Goal: Find specific page/section: Find specific page/section

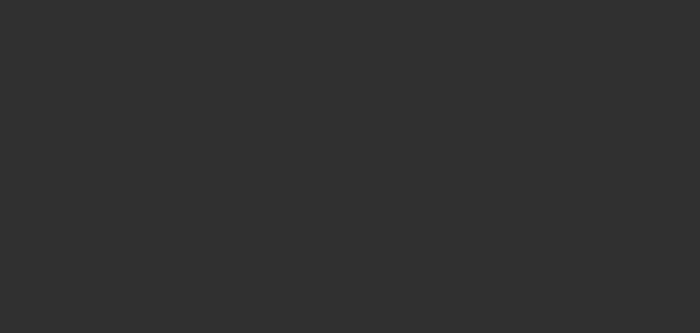
select select "10"
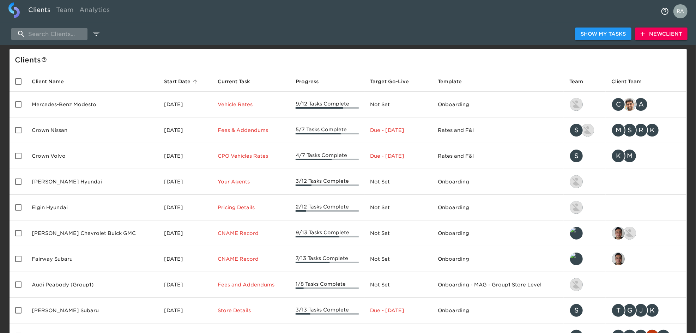
click at [57, 30] on input "search" at bounding box center [49, 34] width 76 height 12
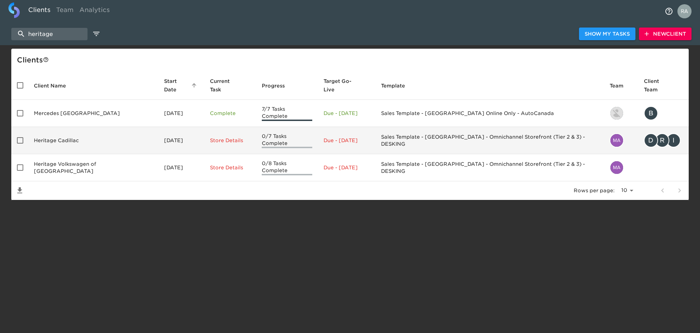
type input "heritage"
click at [79, 131] on td "Heritage Cadillac" at bounding box center [93, 140] width 130 height 27
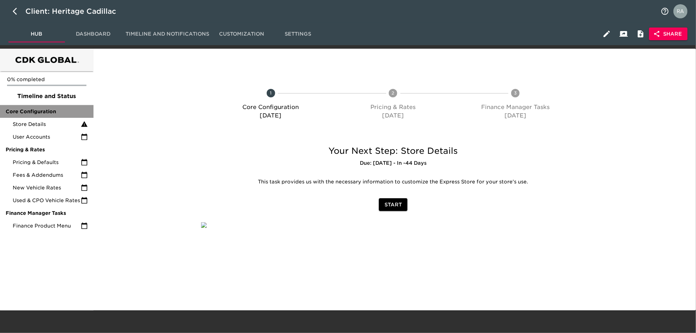
click at [43, 107] on div "Core Configuration" at bounding box center [47, 111] width 94 height 13
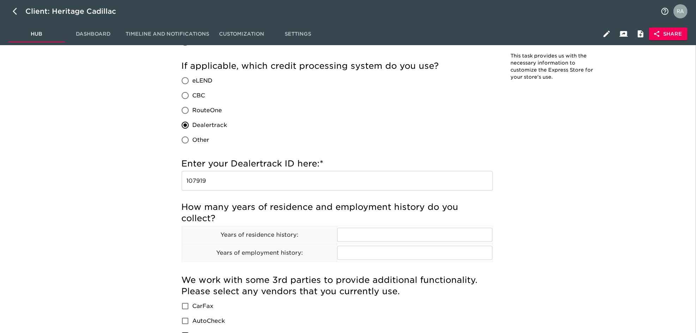
scroll to position [439, 0]
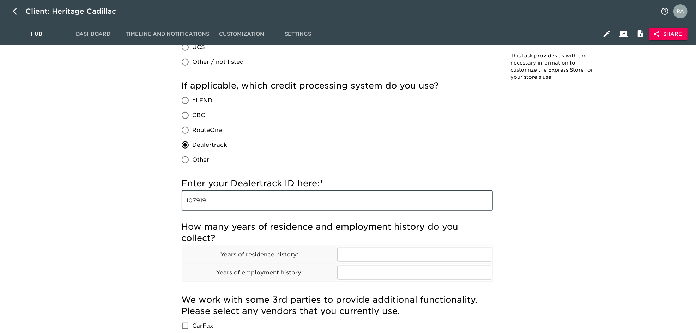
drag, startPoint x: 226, startPoint y: 198, endPoint x: 177, endPoint y: 199, distance: 49.4
click at [177, 199] on div "Incomplete: Which inventory feed provider do you use? Incomplete: ____ requires…" at bounding box center [337, 181] width 323 height 1079
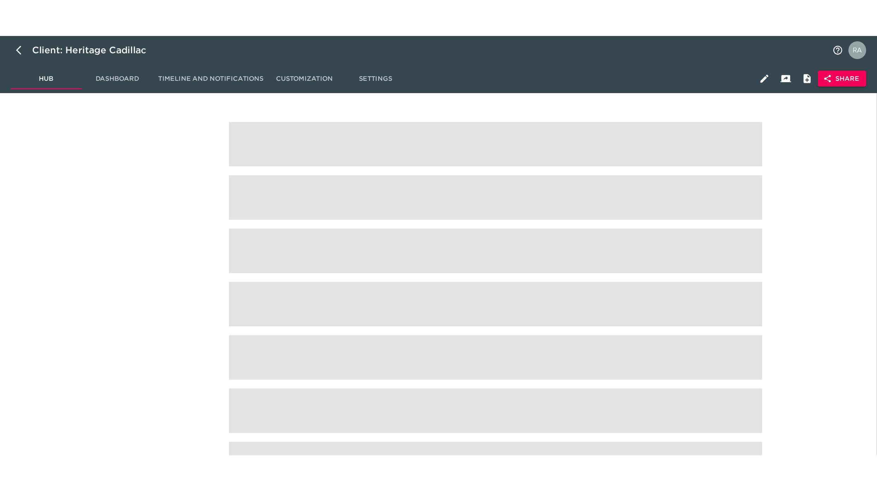
scroll to position [439, 0]
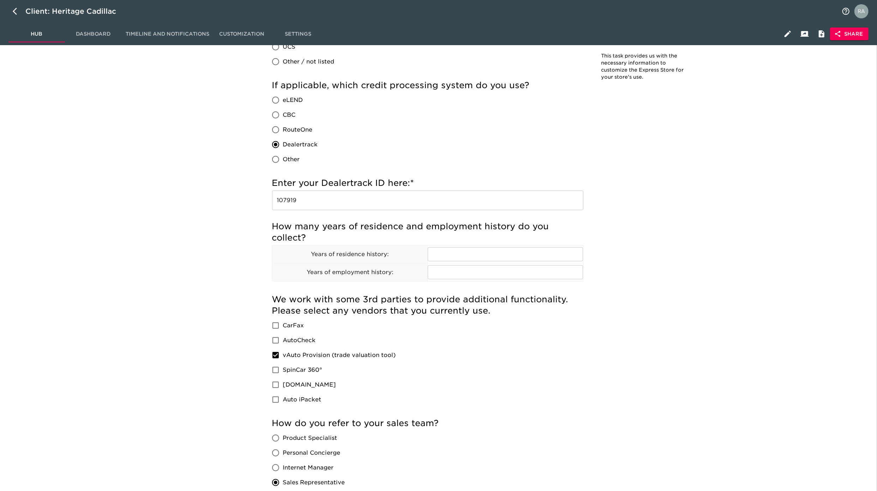
click at [288, 201] on input "107919" at bounding box center [427, 201] width 311 height 20
click at [337, 195] on input "107919" at bounding box center [427, 201] width 311 height 20
drag, startPoint x: 328, startPoint y: 201, endPoint x: 235, endPoint y: 198, distance: 93.6
click at [235, 198] on div "Store Details Overdue! Note: This task provides us with the necessary informati…" at bounding box center [484, 182] width 778 height 1139
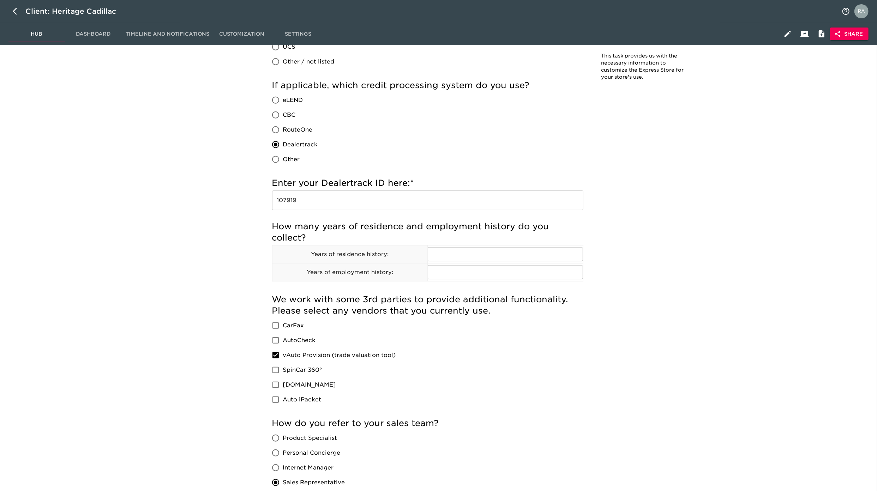
click at [311, 197] on input "107919" at bounding box center [427, 201] width 311 height 20
drag, startPoint x: 309, startPoint y: 202, endPoint x: 239, endPoint y: 205, distance: 69.6
click at [239, 205] on div "Store Details Overdue! Note: This task provides us with the necessary informati…" at bounding box center [484, 182] width 778 height 1139
click at [270, 181] on div "Incomplete: Which inventory feed provider do you use? Incomplete: ____ requires…" at bounding box center [428, 180] width 323 height 1079
click at [334, 204] on input "107919" at bounding box center [427, 201] width 311 height 20
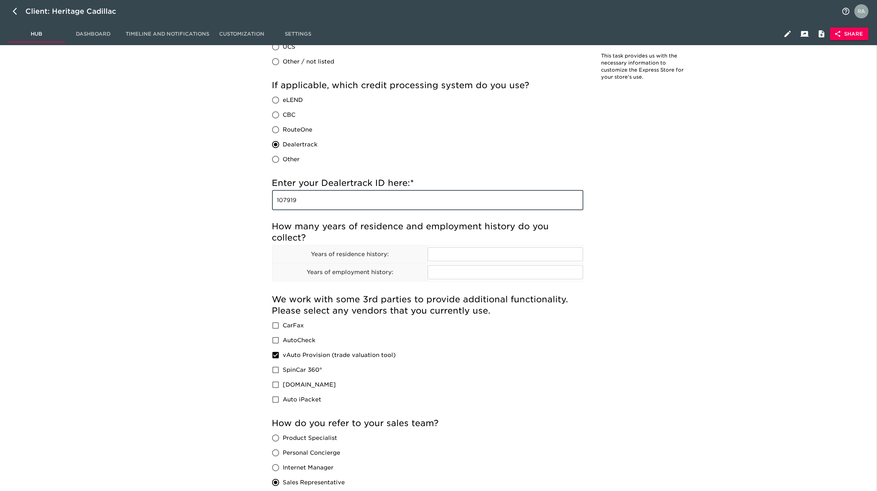
click at [284, 197] on input "107919" at bounding box center [427, 201] width 311 height 20
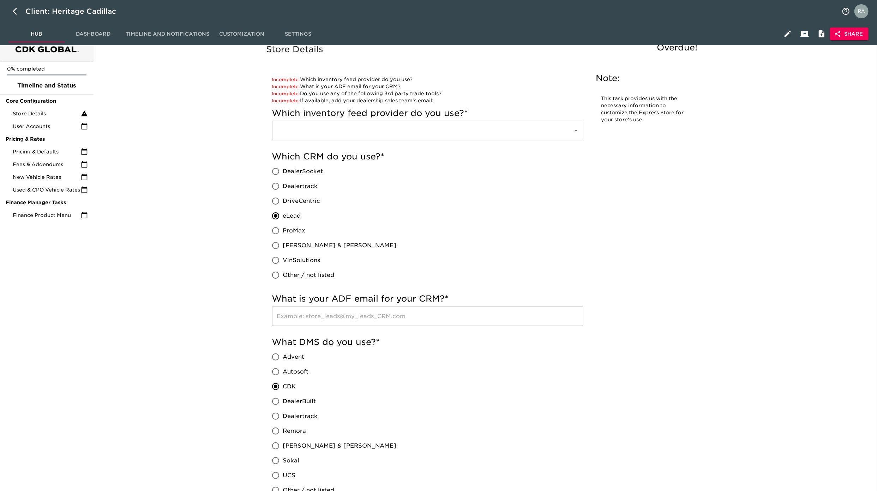
scroll to position [0, 0]
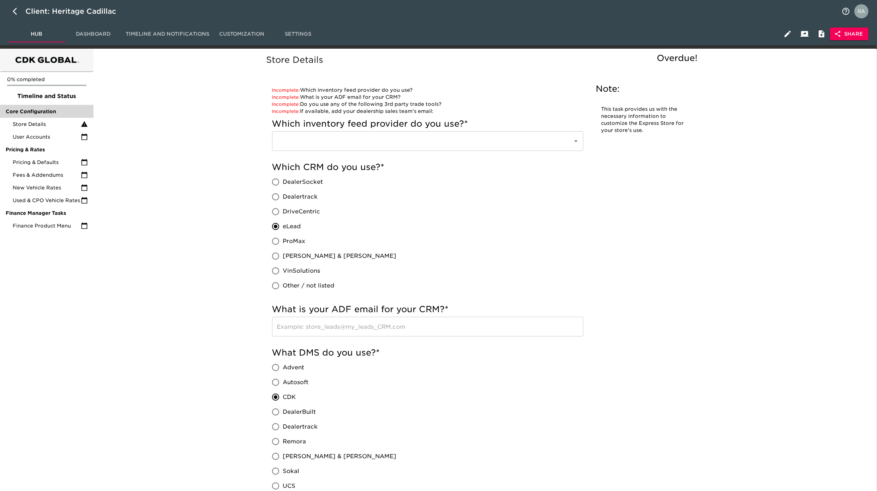
click at [39, 113] on span "Core Configuration" at bounding box center [47, 111] width 82 height 7
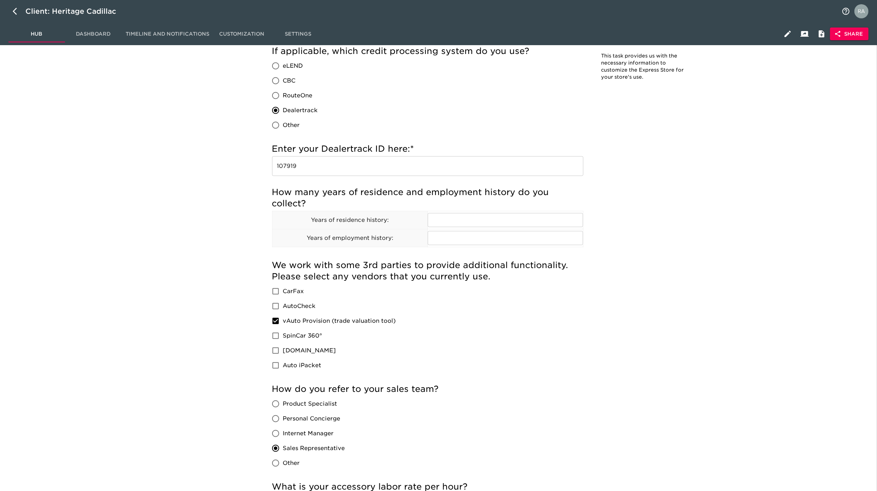
scroll to position [941, 0]
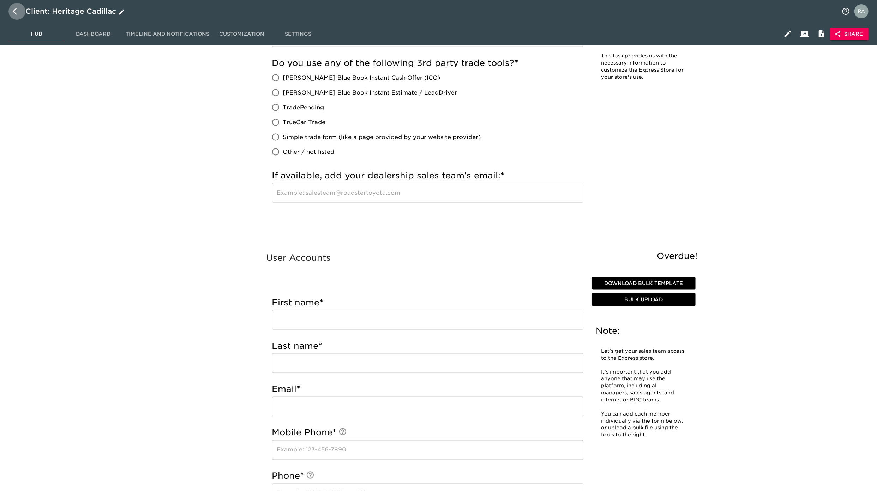
click at [14, 10] on icon "button" at bounding box center [15, 11] width 4 height 7
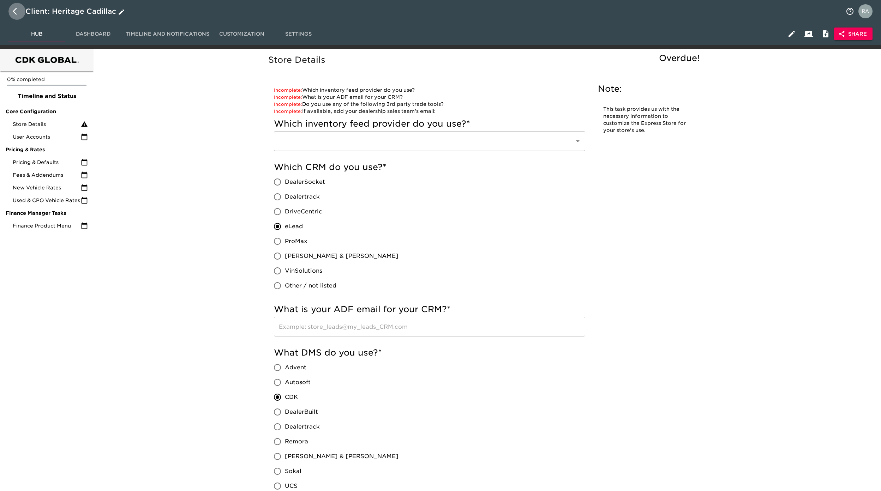
select select "10"
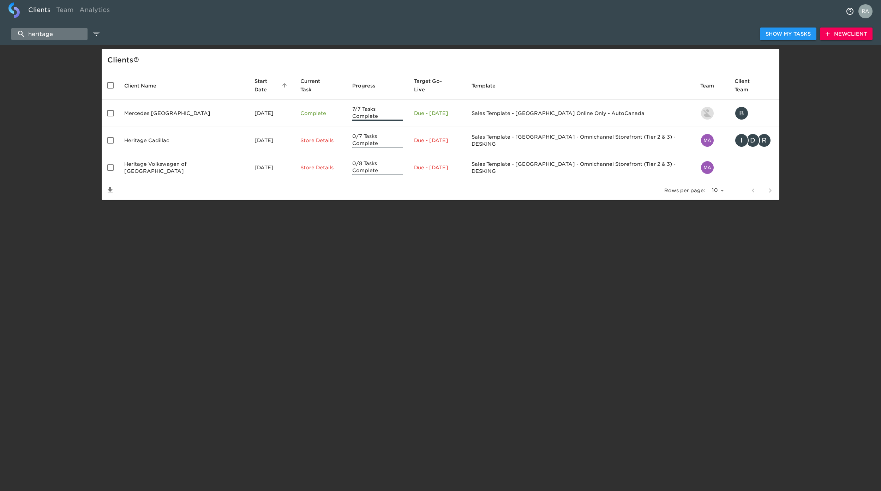
drag, startPoint x: 59, startPoint y: 34, endPoint x: 18, endPoint y: 30, distance: 41.2
click at [18, 30] on input "heritage" at bounding box center [49, 34] width 76 height 12
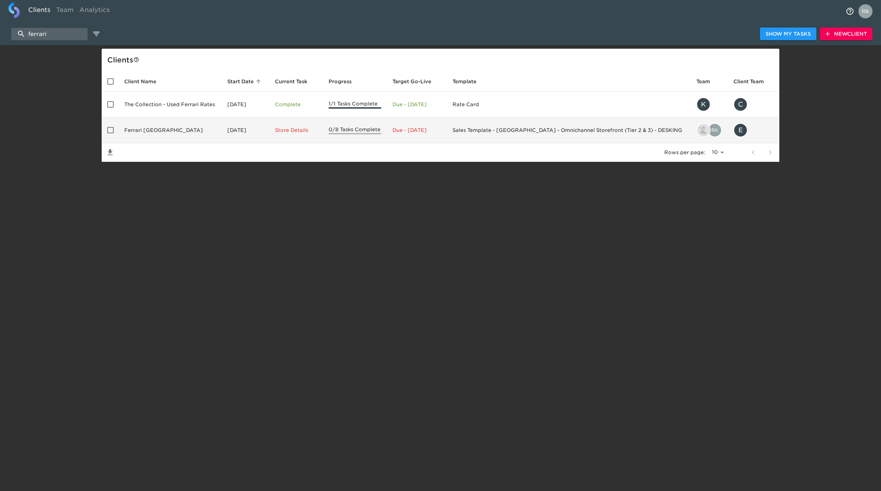
type input "ferrari"
click at [140, 132] on td "Ferrari [GEOGRAPHIC_DATA]" at bounding box center [170, 131] width 103 height 26
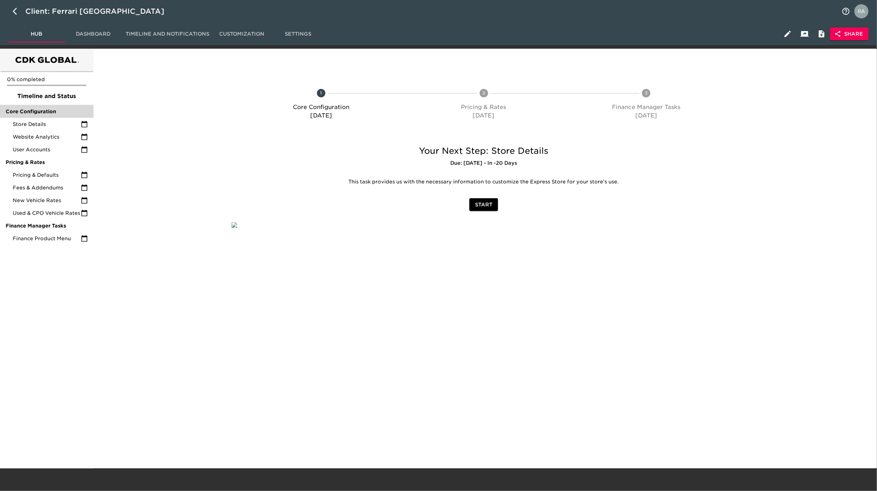
click at [34, 108] on span "Core Configuration" at bounding box center [47, 111] width 82 height 7
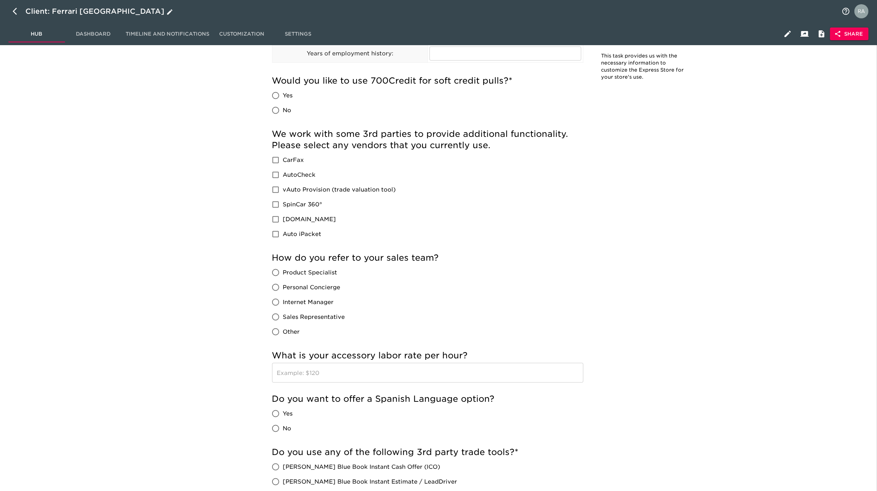
scroll to position [1726, 0]
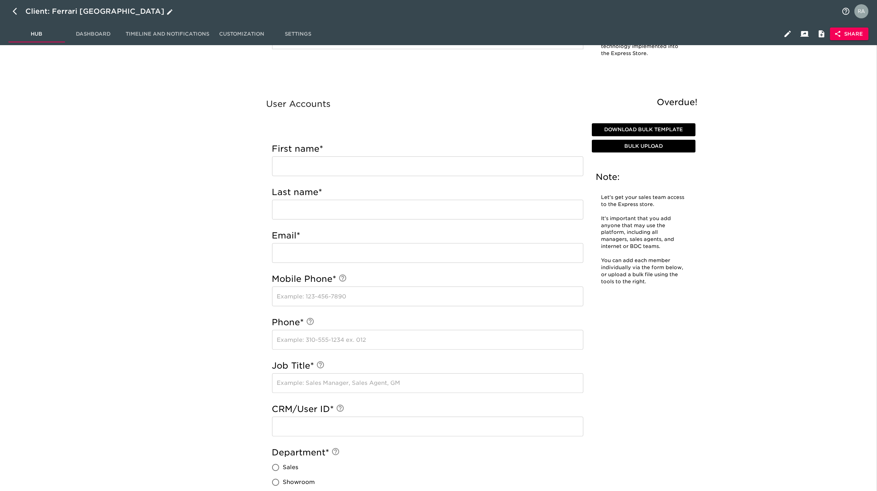
drag, startPoint x: 5, startPoint y: 11, endPoint x: 16, endPoint y: 12, distance: 10.6
click at [12, 11] on div "Client: Ferrari [GEOGRAPHIC_DATA]" at bounding box center [438, 11] width 877 height 23
click at [16, 12] on icon "button" at bounding box center [17, 11] width 8 height 8
select select "10"
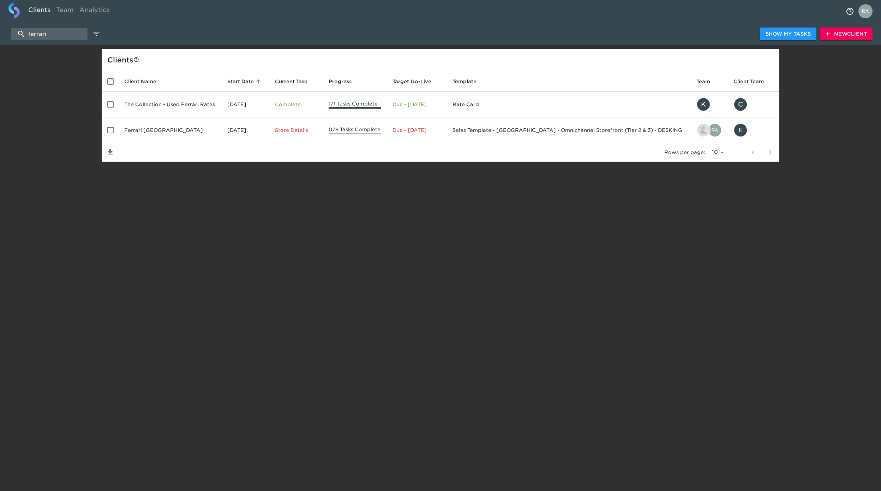
drag, startPoint x: 48, startPoint y: 36, endPoint x: 6, endPoint y: 30, distance: 42.7
click at [6, 30] on div "ferrari Show My Tasks New Client" at bounding box center [440, 34] width 881 height 23
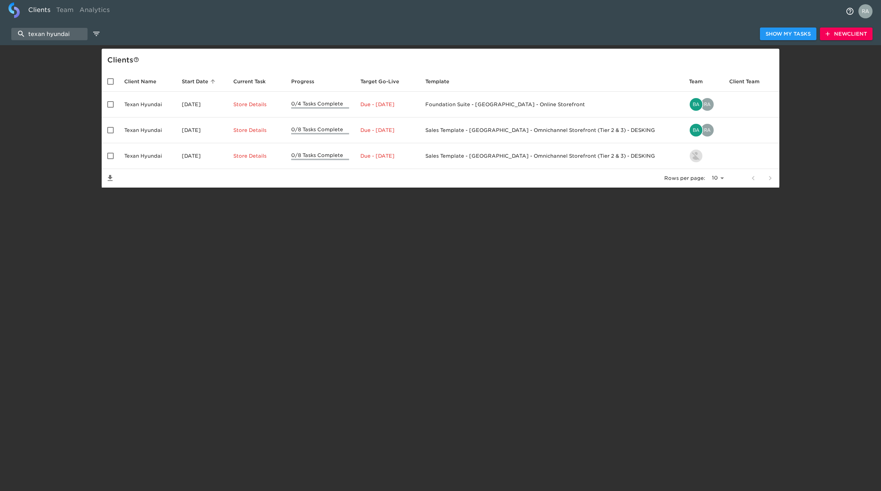
type input "texan hyundai"
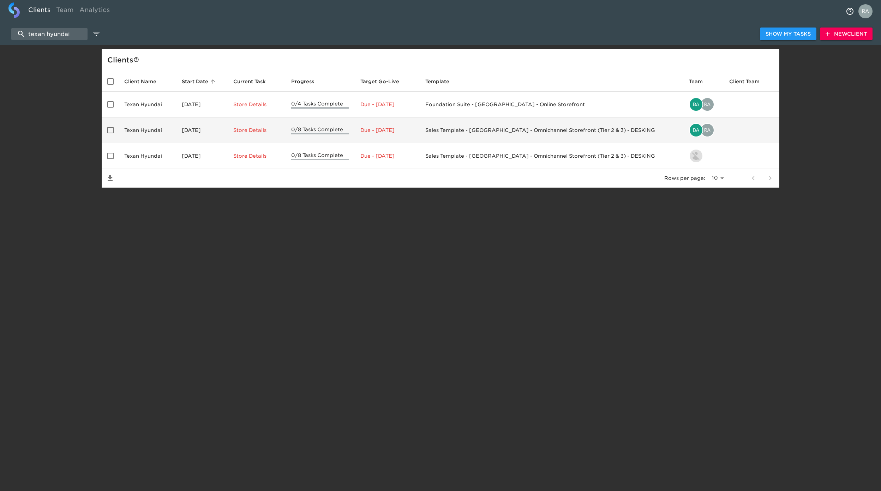
click at [209, 131] on td "[DATE]" at bounding box center [202, 131] width 52 height 26
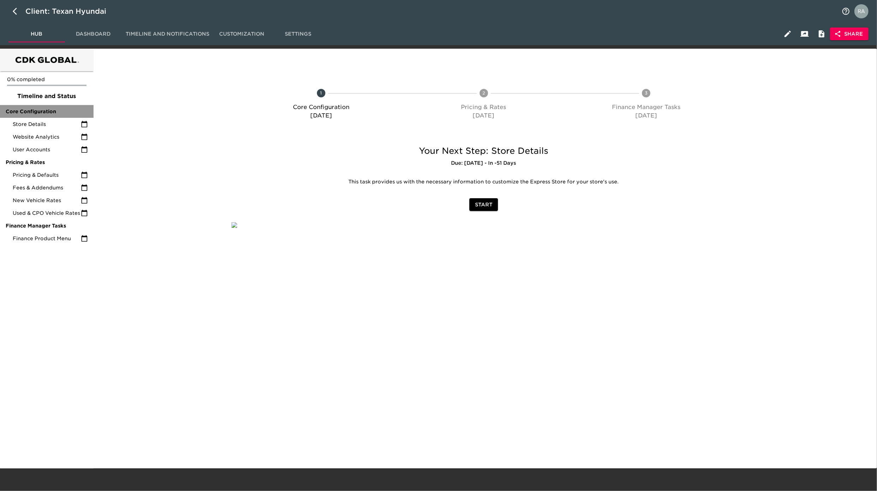
click at [36, 107] on div "Core Configuration" at bounding box center [47, 111] width 94 height 13
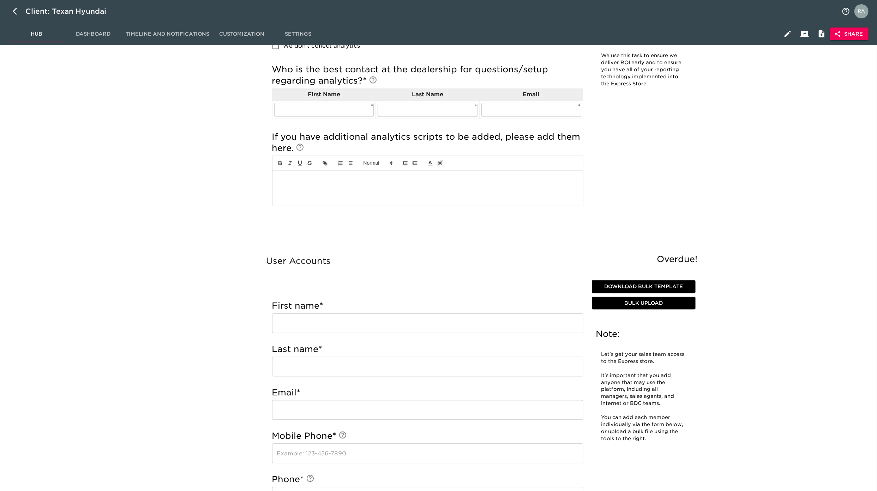
scroll to position [1726, 0]
